Goal: Task Accomplishment & Management: Manage account settings

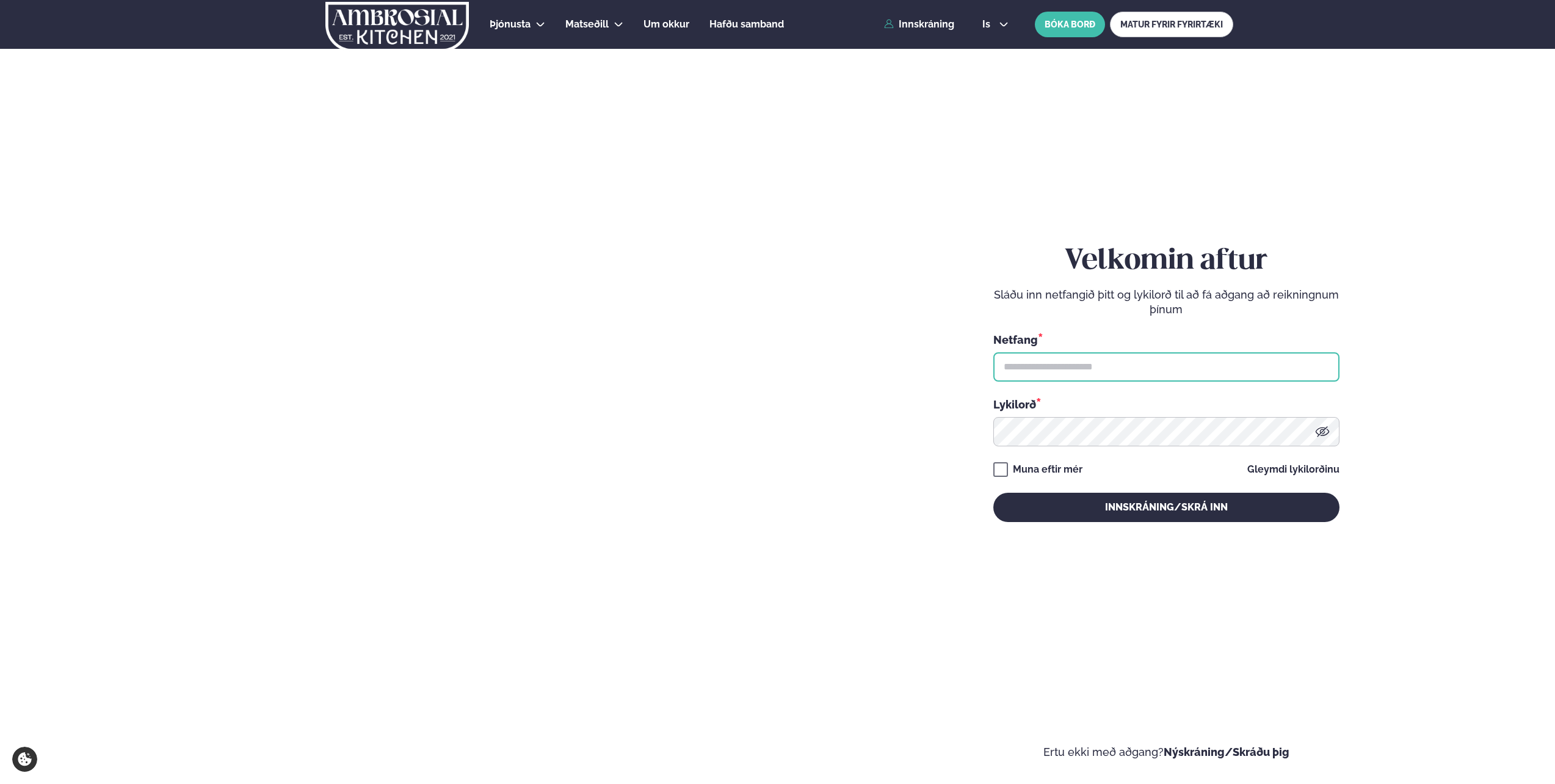
click at [1047, 372] on input "text" at bounding box center [1166, 366] width 346 height 29
type input "**********"
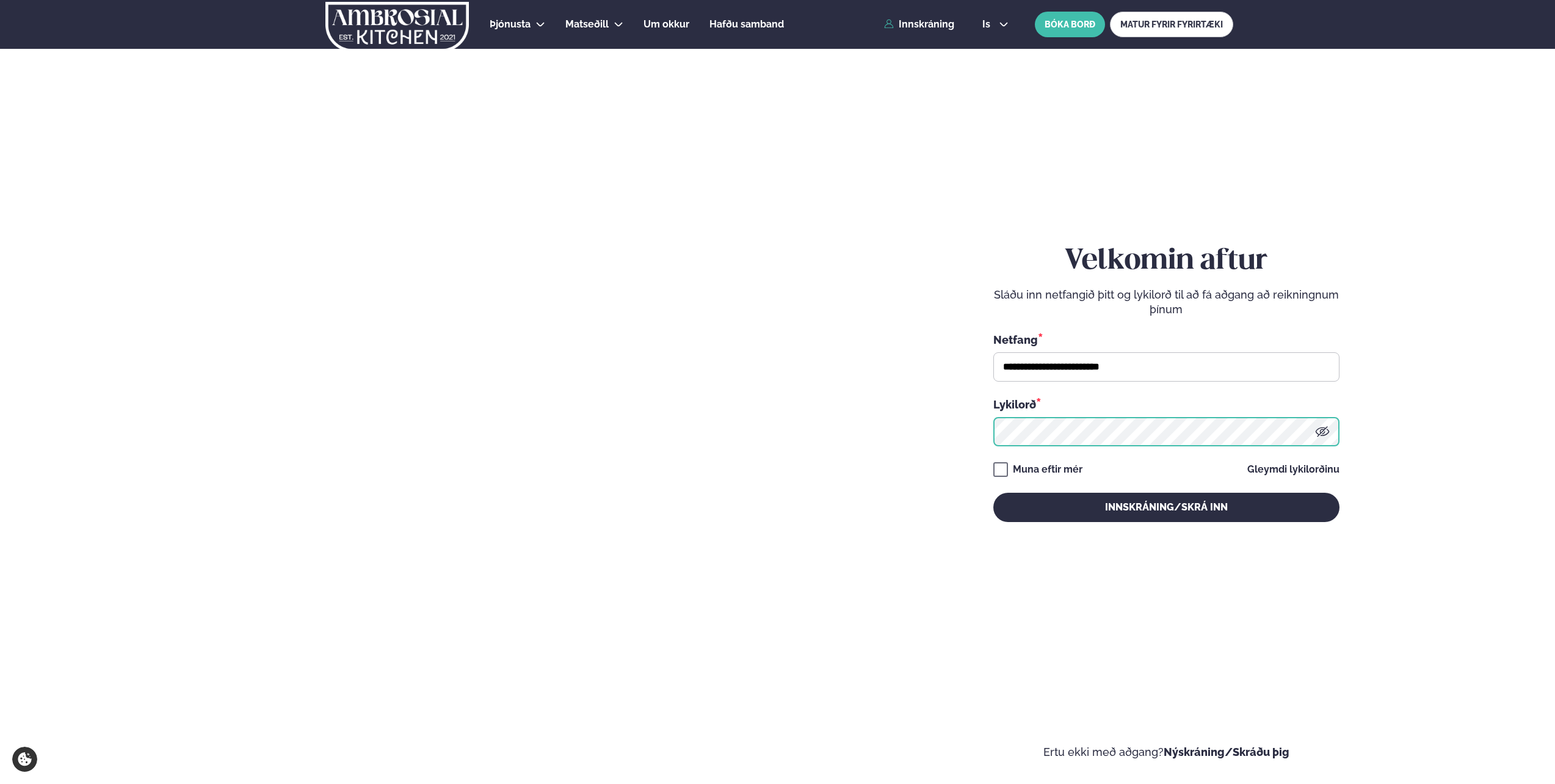
click at [994, 492] on button "Innskráning/Skrá inn" at bounding box center [1166, 506] width 346 height 29
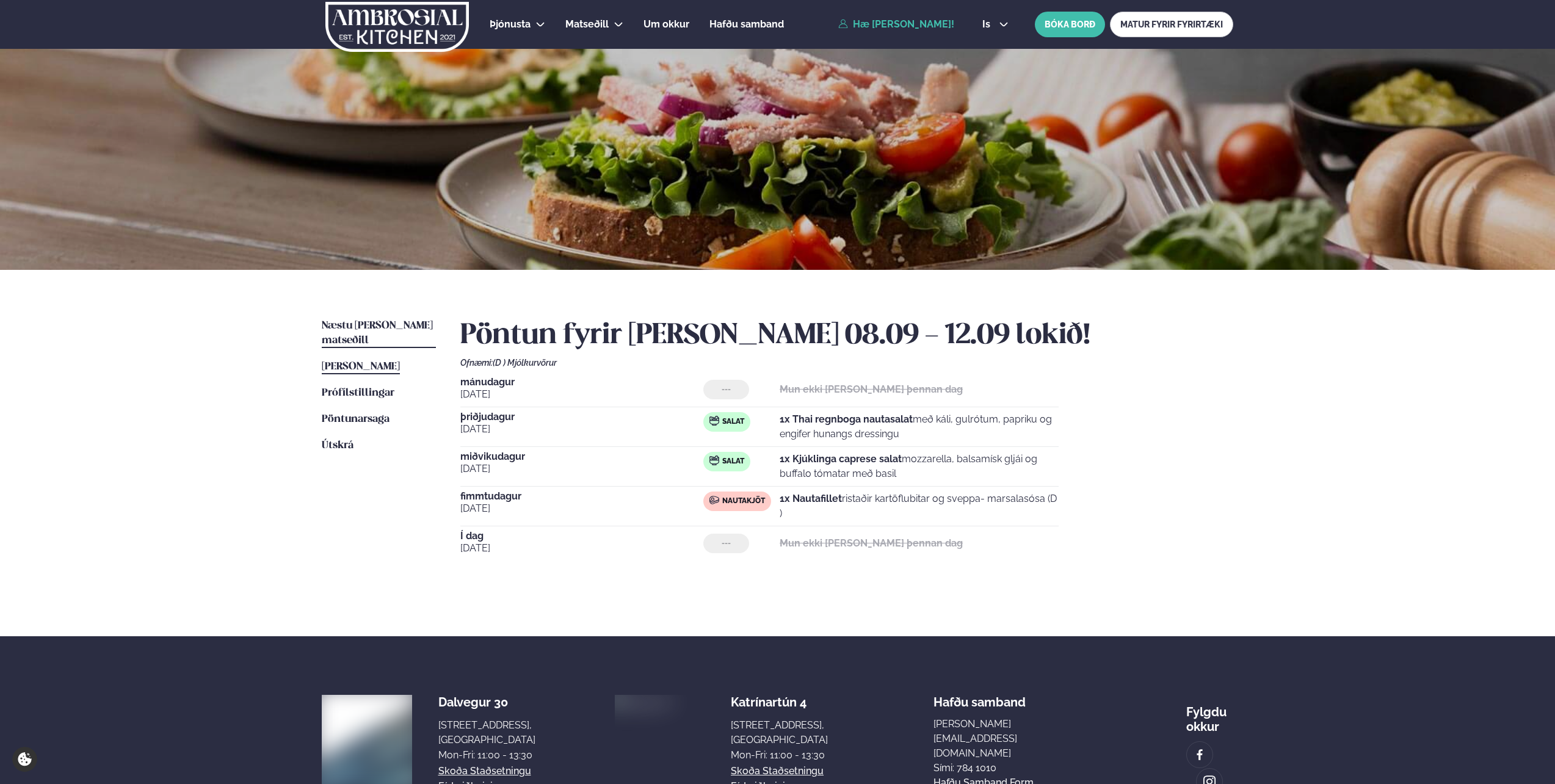
click at [370, 324] on span "Næstu [PERSON_NAME] matseðill" at bounding box center [378, 333] width 112 height 25
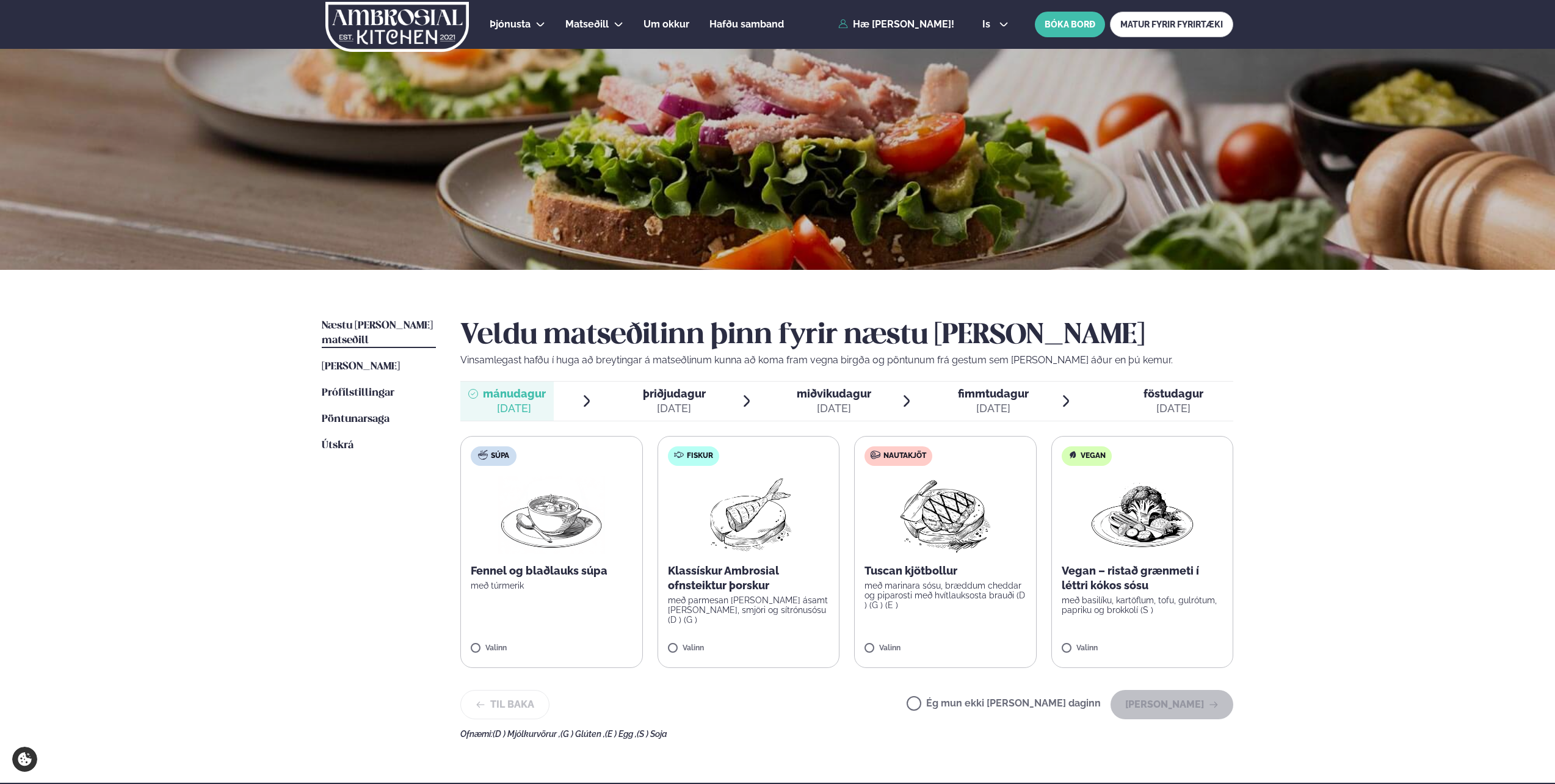
click at [961, 708] on label "Ég mun ekki [PERSON_NAME] daginn" at bounding box center [1004, 704] width 194 height 13
click at [1204, 709] on button "[PERSON_NAME]" at bounding box center [1171, 703] width 123 height 29
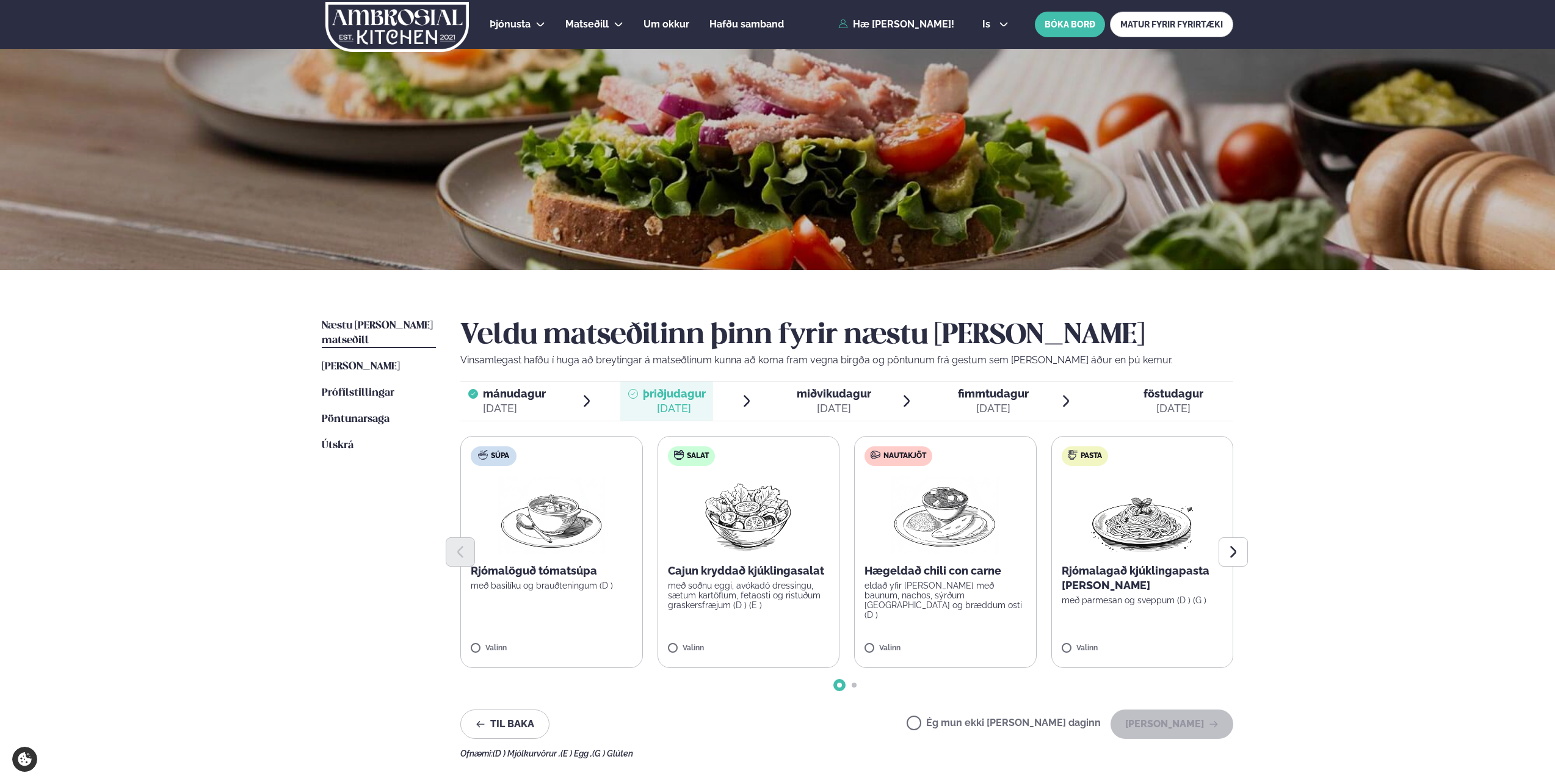
click at [1018, 727] on label "Ég mun ekki [PERSON_NAME] daginn" at bounding box center [1004, 723] width 194 height 13
click at [1153, 720] on button "[PERSON_NAME]" at bounding box center [1171, 723] width 123 height 29
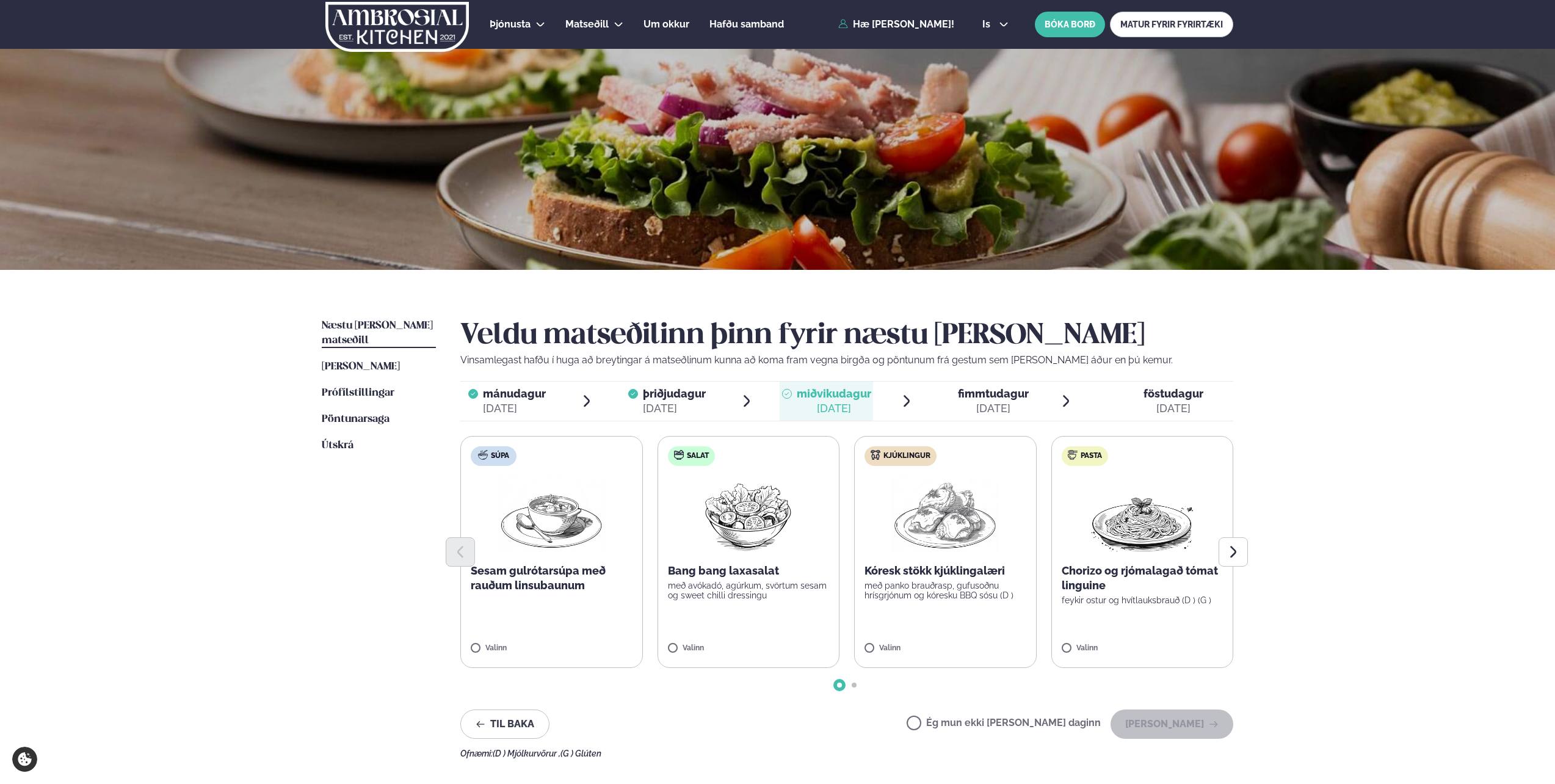
click at [1050, 730] on label "Ég mun ekki [PERSON_NAME] daginn" at bounding box center [1004, 723] width 194 height 13
click at [1185, 719] on button "[PERSON_NAME]" at bounding box center [1171, 723] width 123 height 29
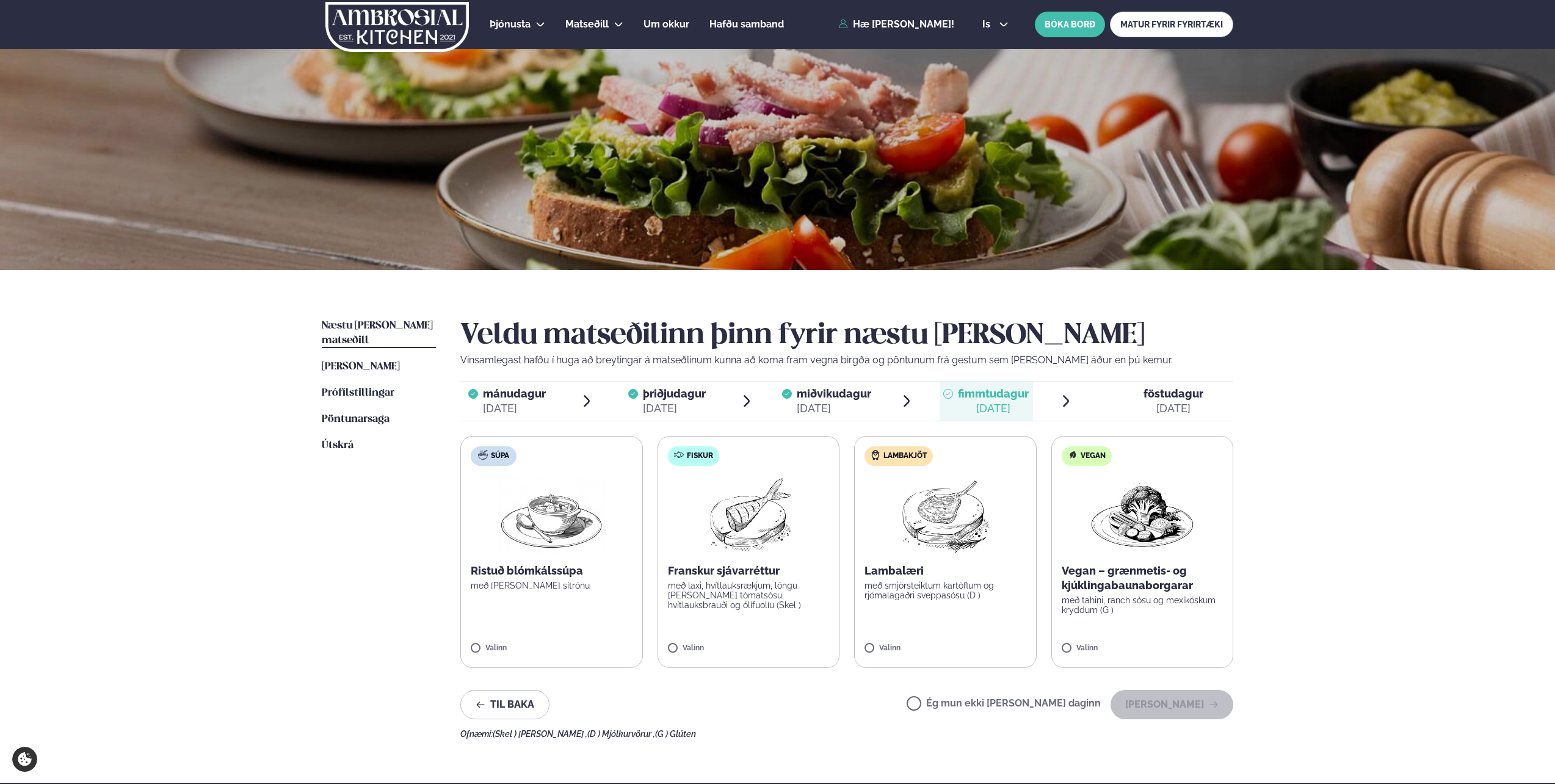
click at [1036, 708] on label "Ég mun ekki [PERSON_NAME] daginn" at bounding box center [1004, 704] width 194 height 13
click at [1229, 716] on div "Ég mun ekki [PERSON_NAME] daginn [PERSON_NAME]" at bounding box center [1071, 703] width 327 height 29
click at [1165, 725] on div "Veldu matseðilinn þinn fyrir næstu [PERSON_NAME] Vinsamlegast hafðu í huga að b…" at bounding box center [847, 529] width 774 height 420
click at [1167, 710] on button "[PERSON_NAME]" at bounding box center [1171, 703] width 123 height 29
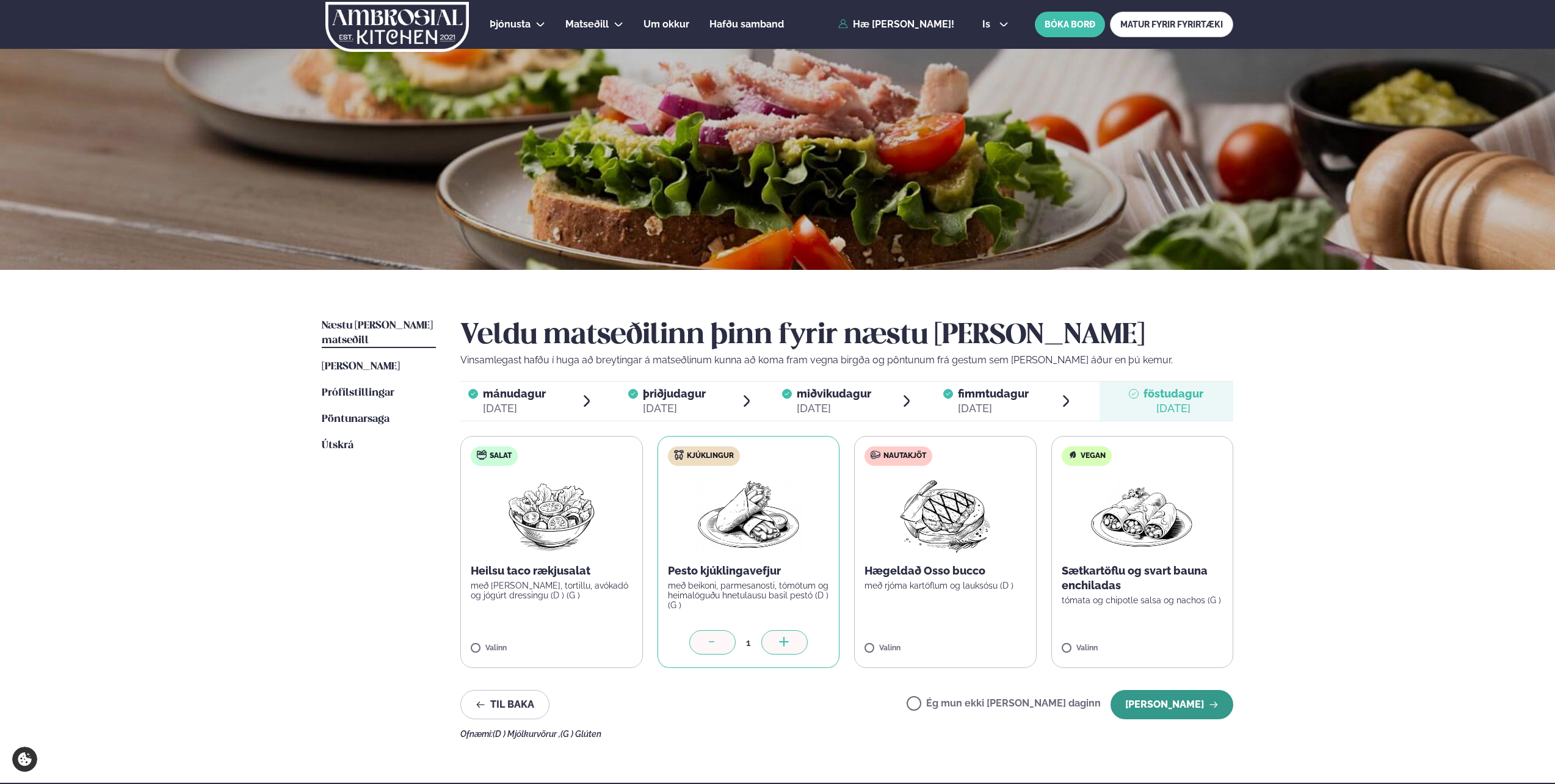
click at [1183, 708] on button "[PERSON_NAME]" at bounding box center [1171, 703] width 123 height 29
